Goal: Navigation & Orientation: Find specific page/section

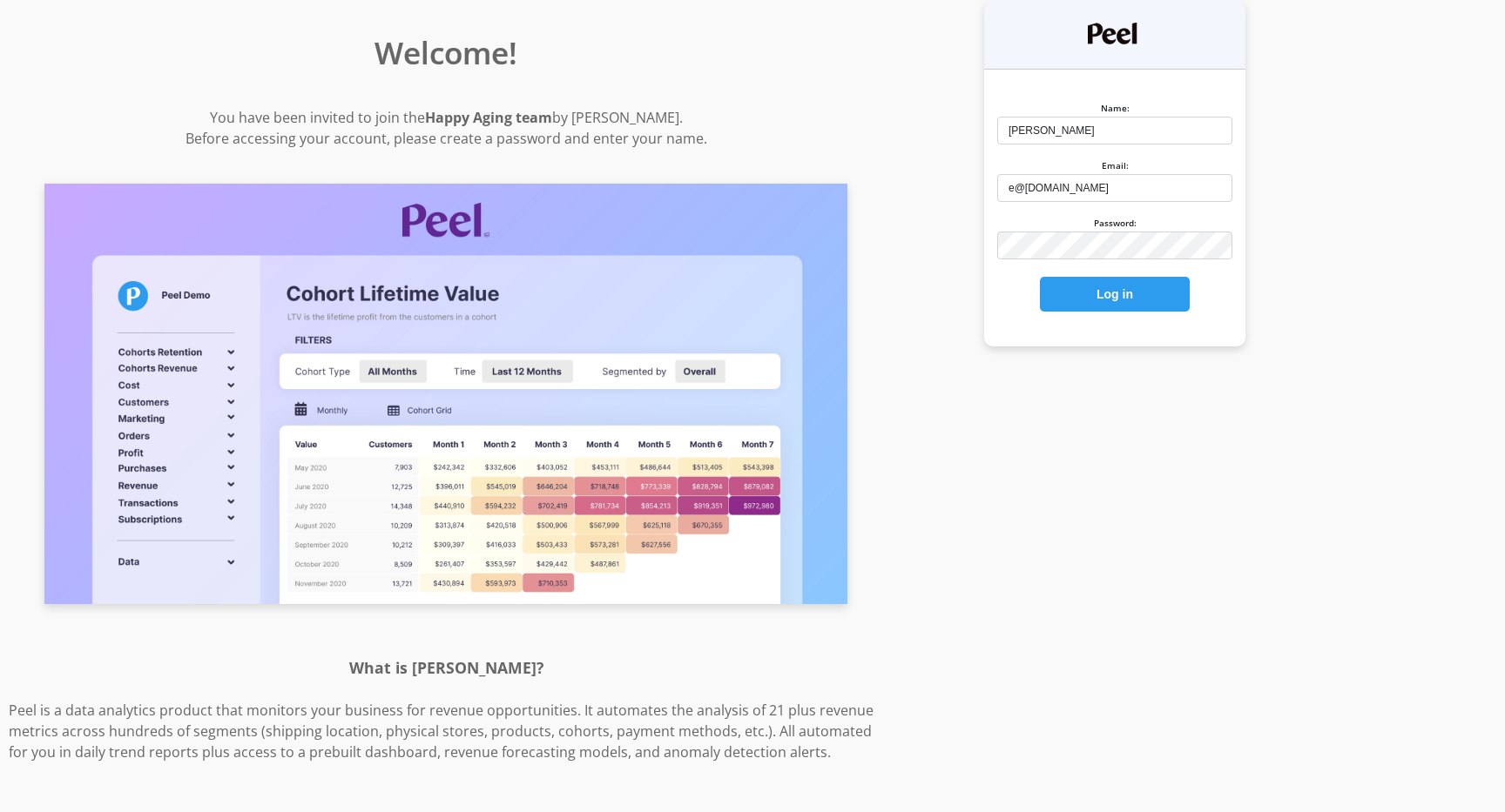
click at [0, 811] on com-1password-button at bounding box center [0, 812] width 0 height 0
click at [1244, 391] on div "Name: [PERSON_NAME] Email: e@[DOMAIN_NAME] Password: Log in" at bounding box center [1115, 406] width 446 height 812
click at [1117, 305] on button "Log in" at bounding box center [1115, 294] width 150 height 35
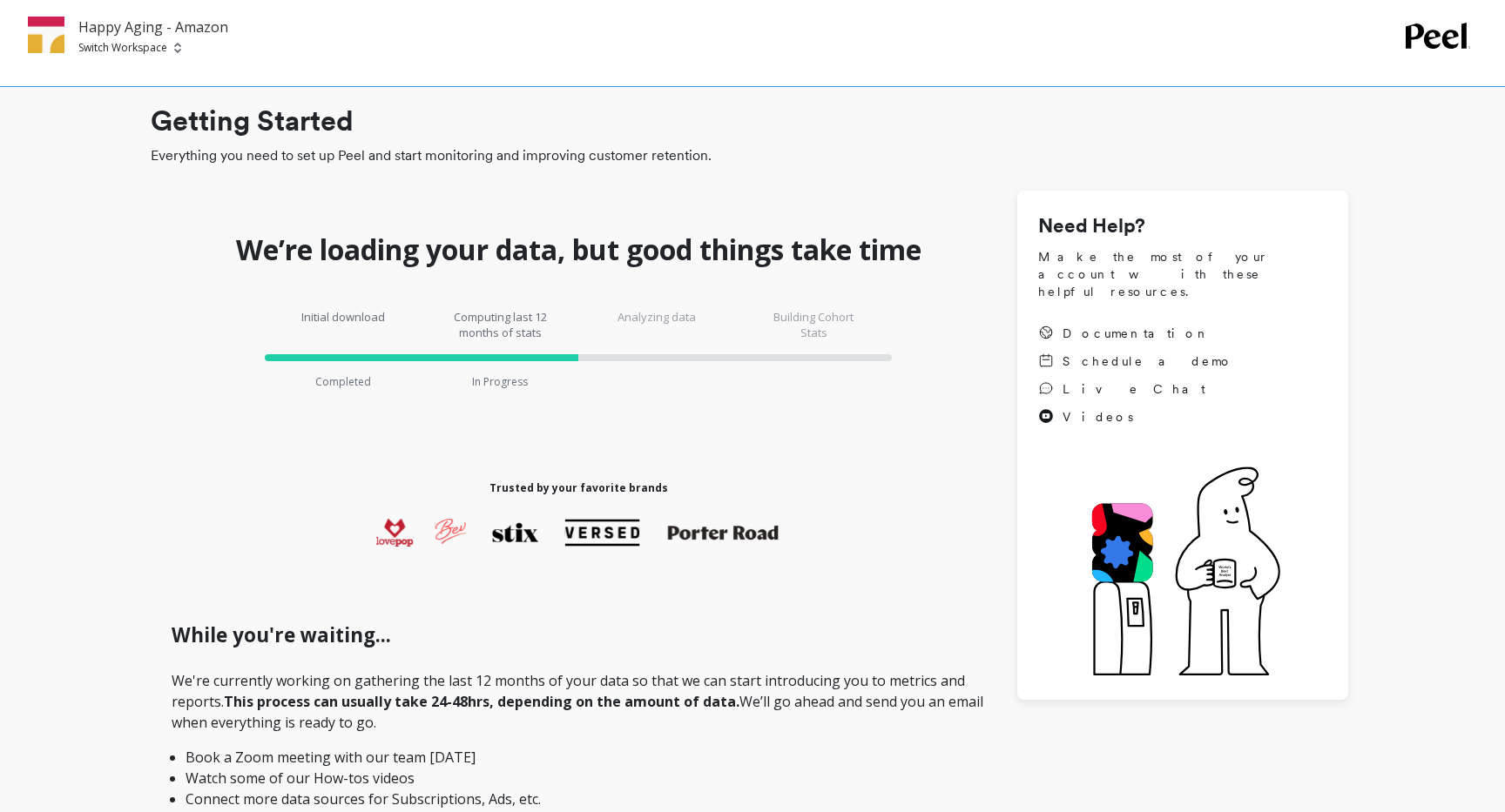
click at [131, 23] on p "Happy Aging - Amazon" at bounding box center [153, 26] width 150 height 20
click at [182, 42] on span "Switch Workspace" at bounding box center [153, 48] width 150 height 14
click at [188, 134] on p "Happy Aging" at bounding box center [160, 131] width 70 height 18
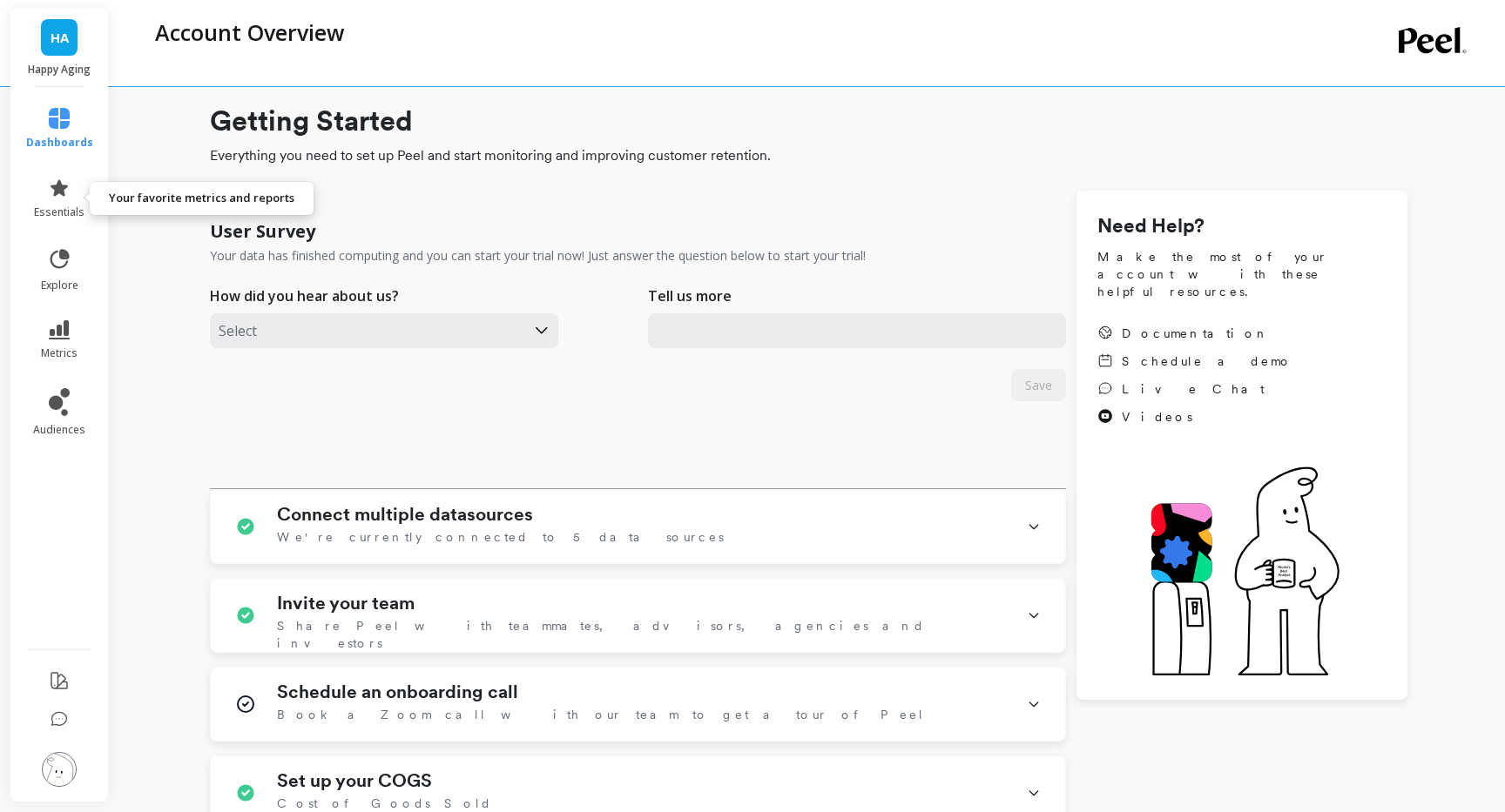
click at [60, 129] on link "dashboards" at bounding box center [59, 129] width 67 height 42
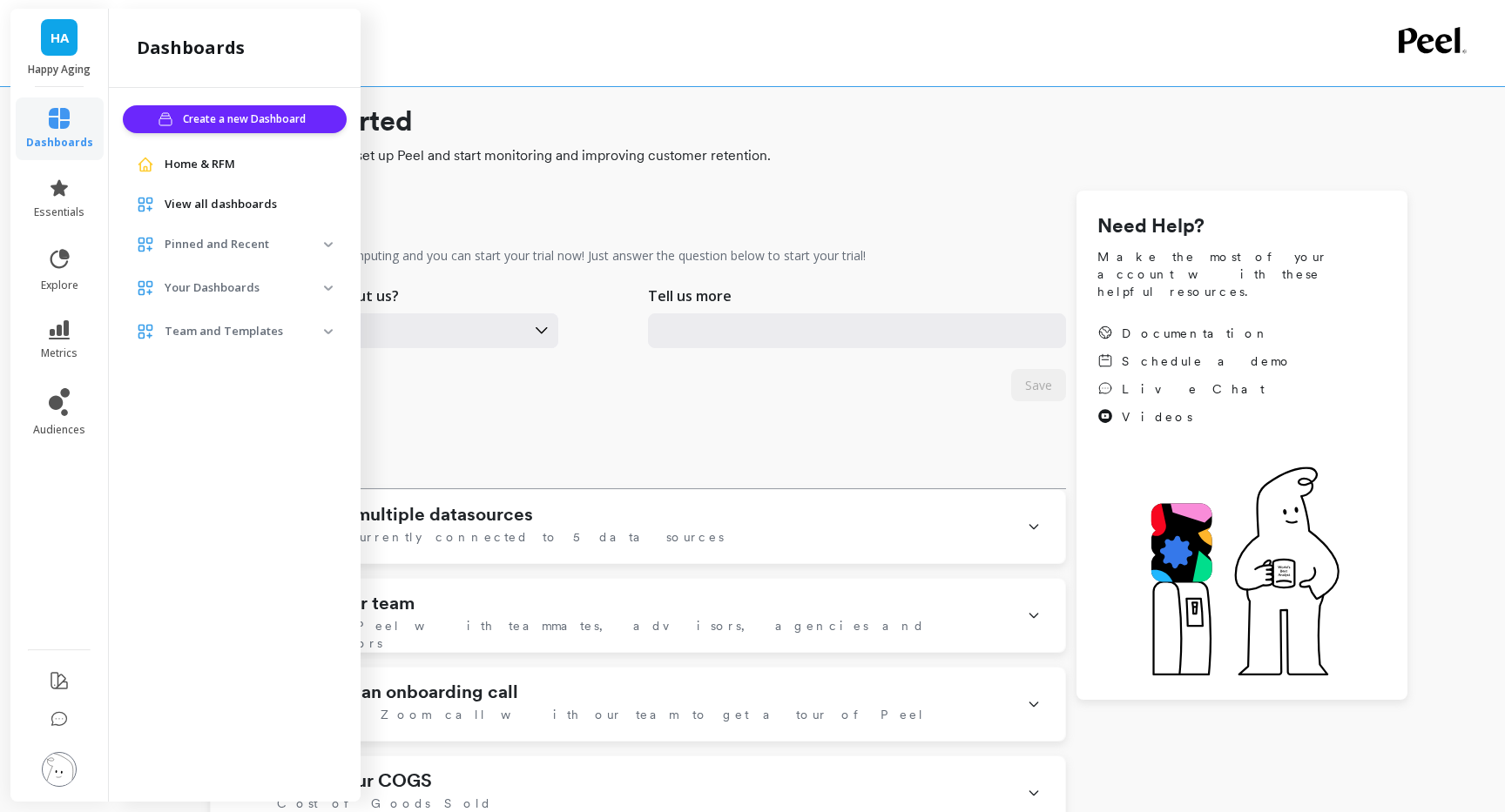
click at [233, 164] on span "Home & RFM" at bounding box center [200, 165] width 70 height 18
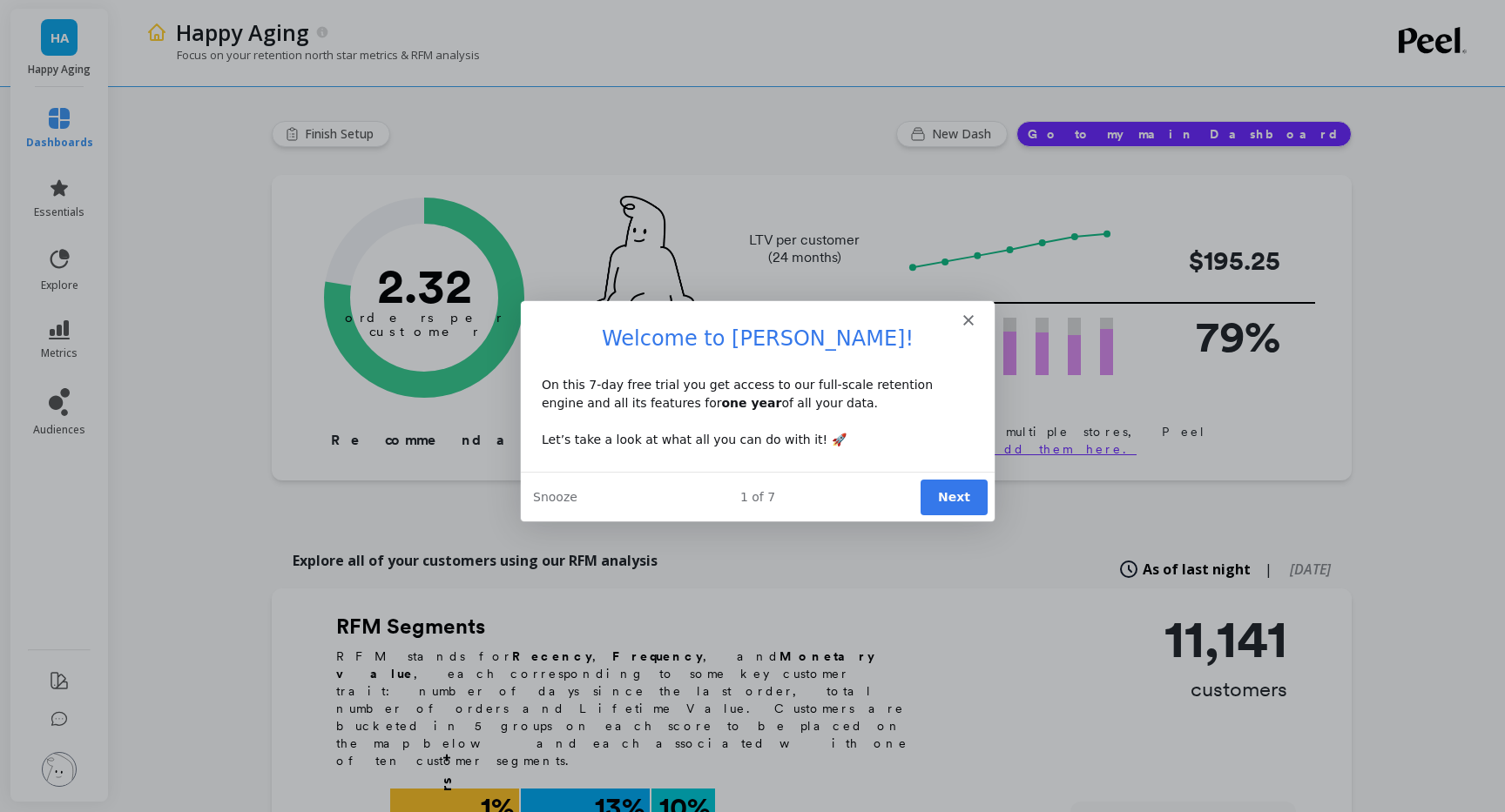
click at [943, 494] on button "Next" at bounding box center [953, 496] width 67 height 36
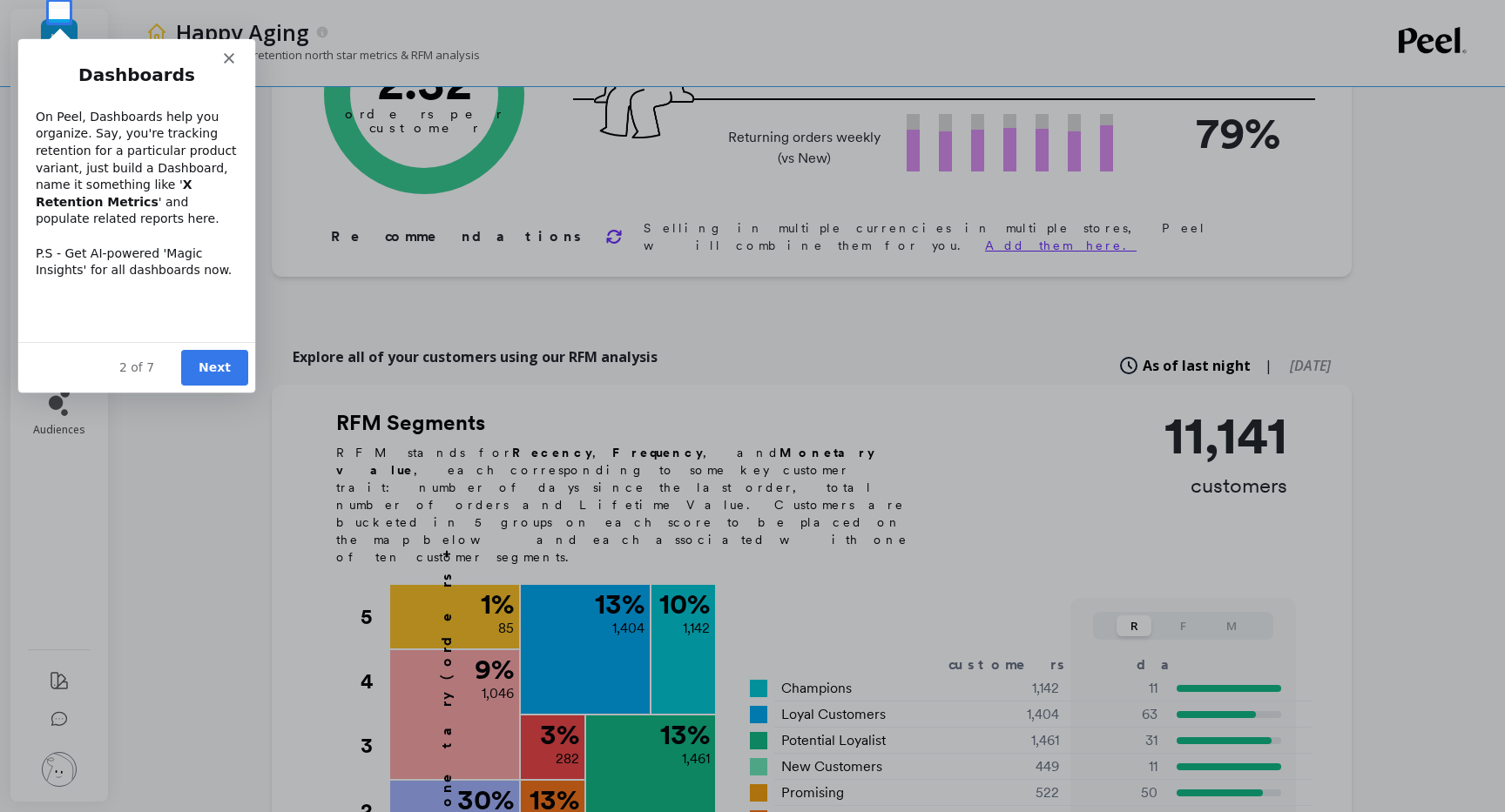
scroll to position [215, 0]
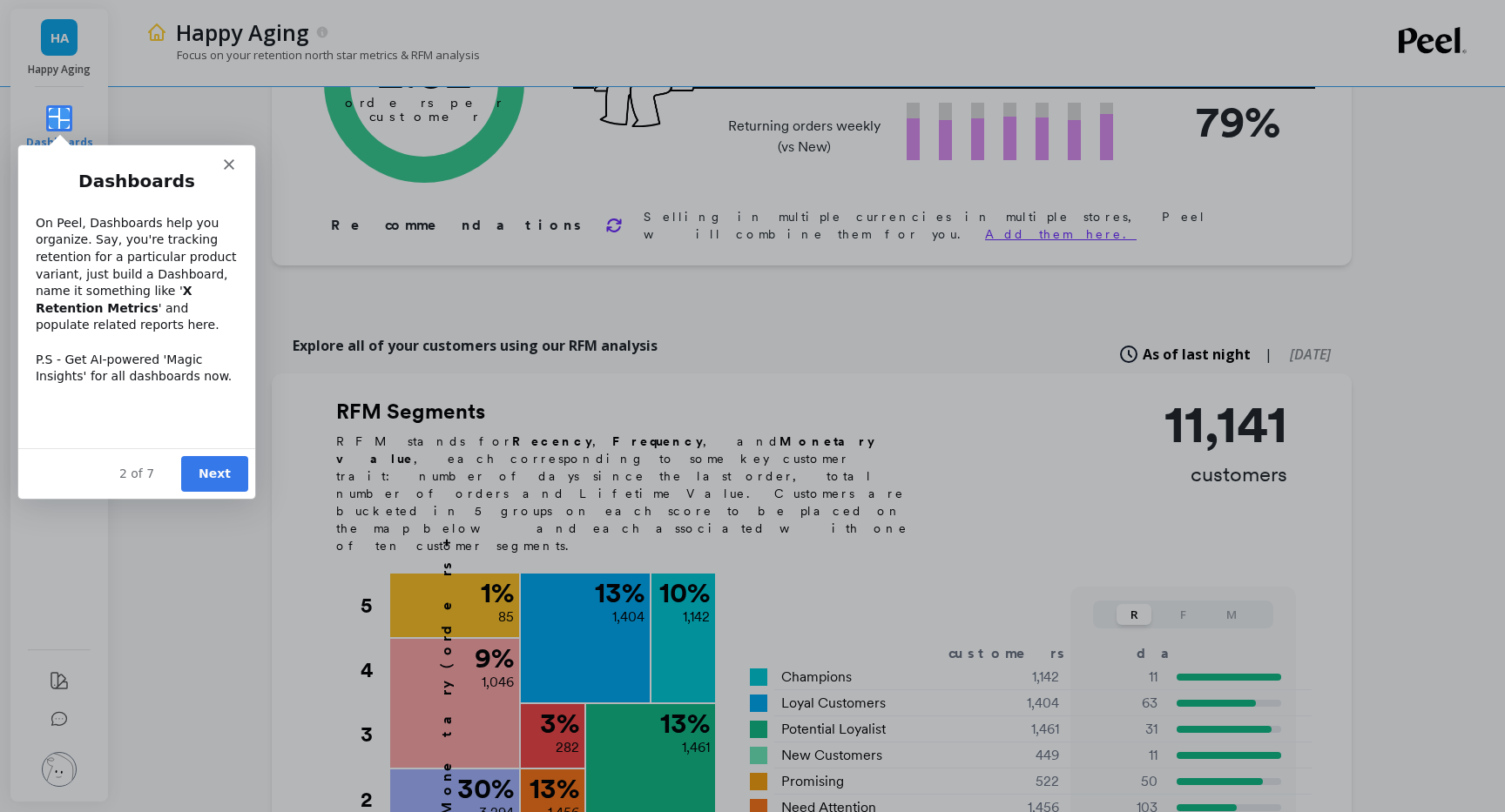
click at [944, 496] on div "Product tour overlay" at bounding box center [752, 406] width 1505 height 812
click at [223, 154] on div "Intercom messenger" at bounding box center [135, 156] width 237 height 24
click at [228, 162] on icon "Close" at bounding box center [228, 164] width 11 height 11
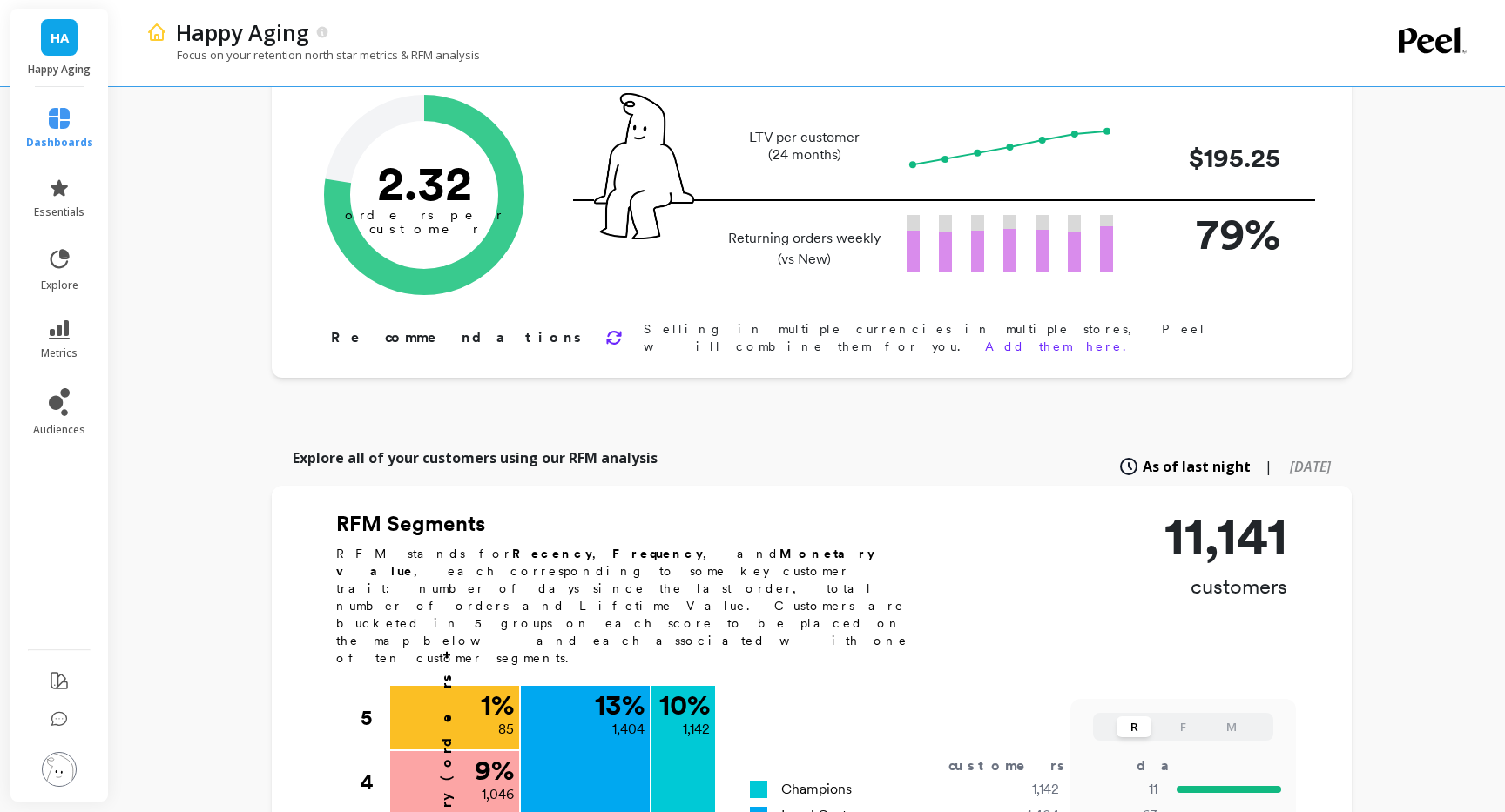
scroll to position [0, 0]
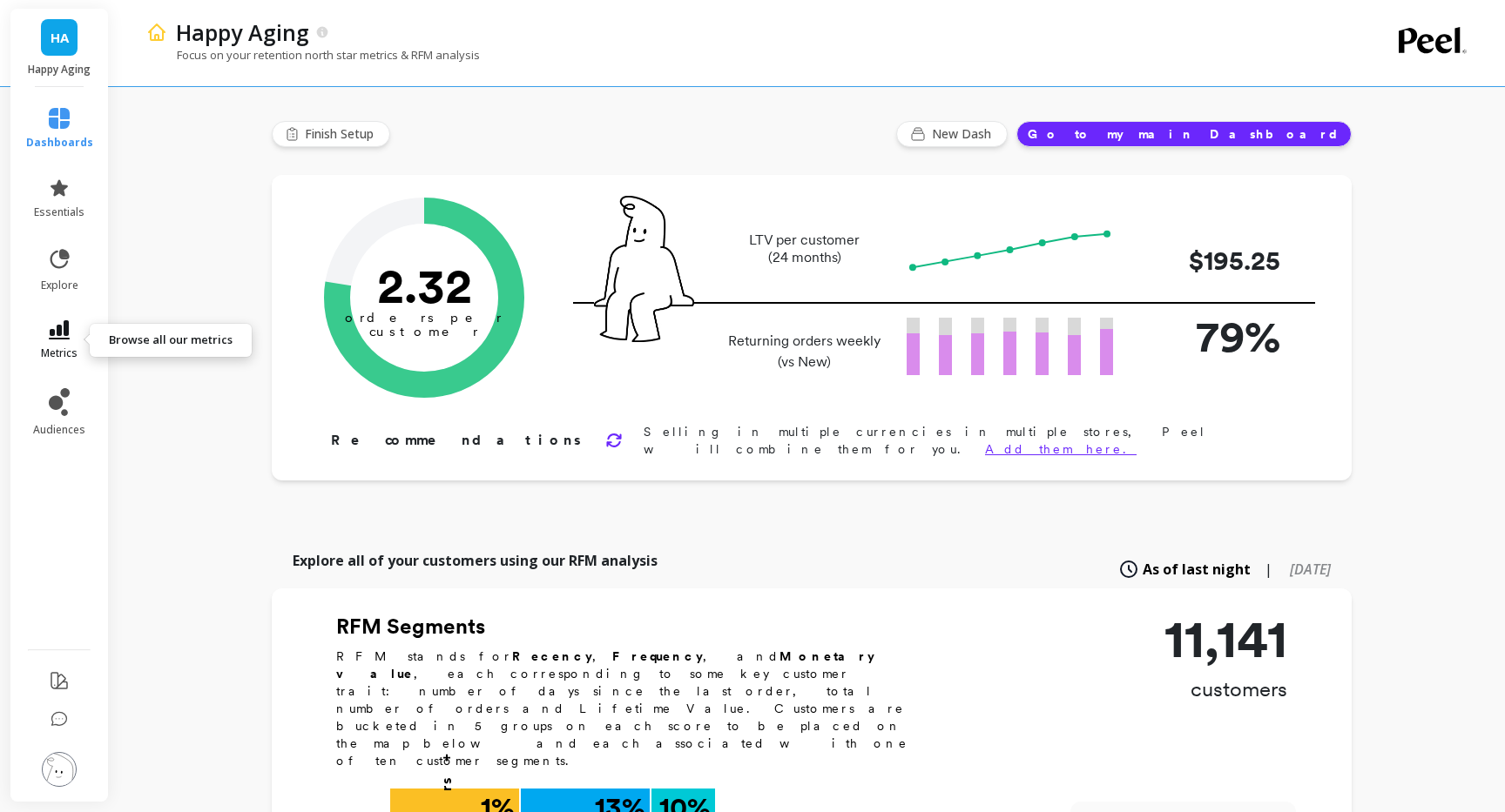
click at [50, 334] on icon at bounding box center [58, 330] width 20 height 19
